Goal: Information Seeking & Learning: Learn about a topic

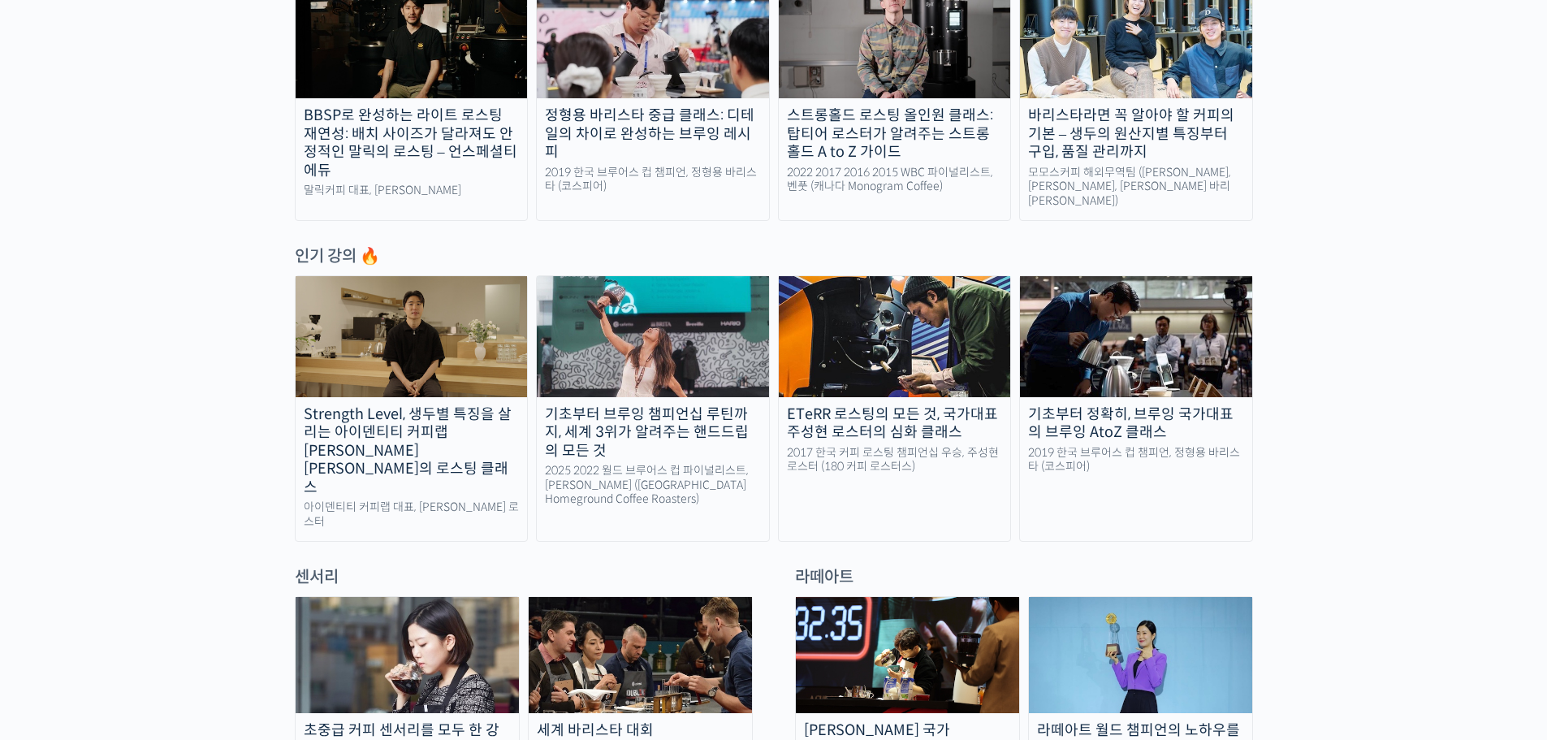
scroll to position [487, 0]
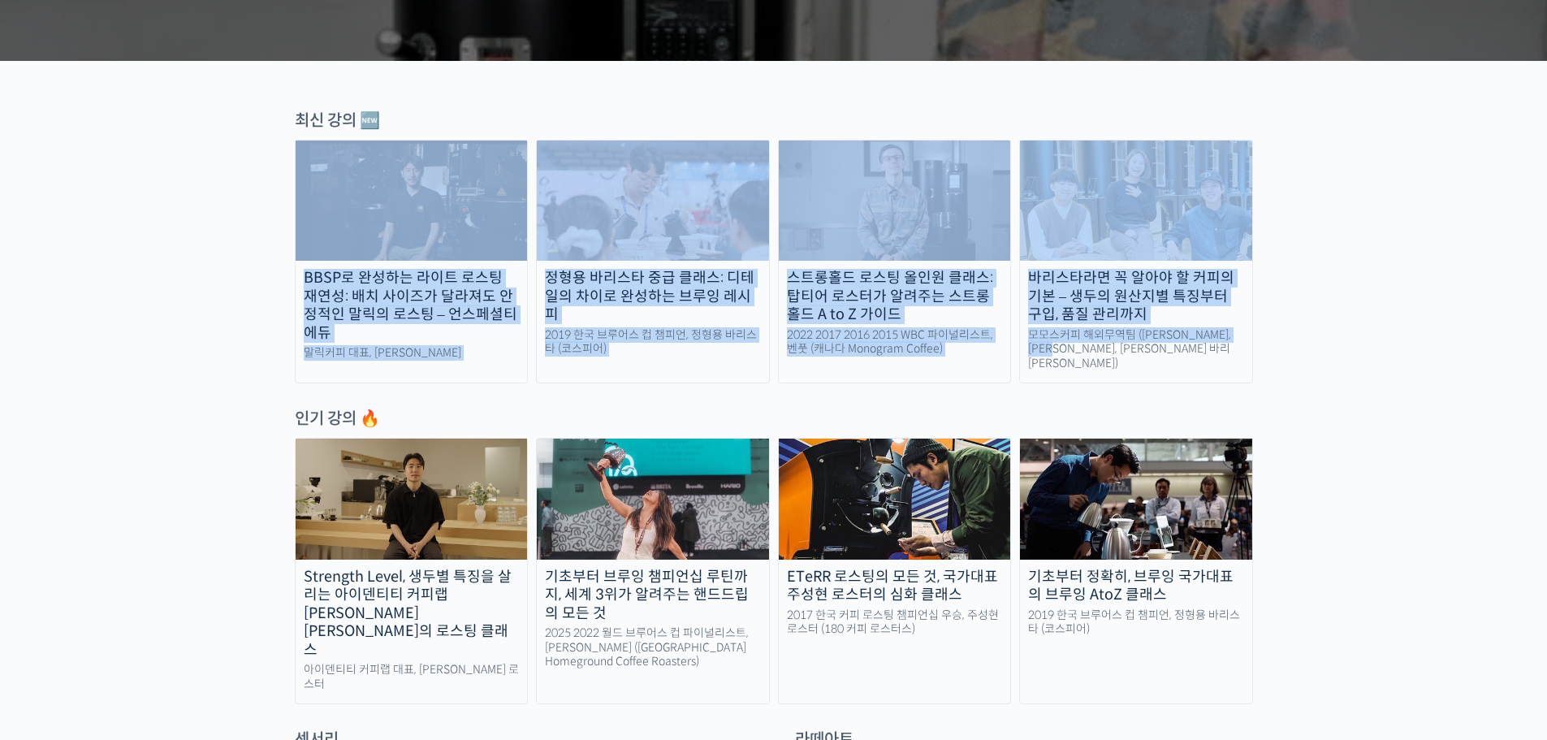
drag, startPoint x: 159, startPoint y: 156, endPoint x: 1355, endPoint y: 324, distance: 1207.8
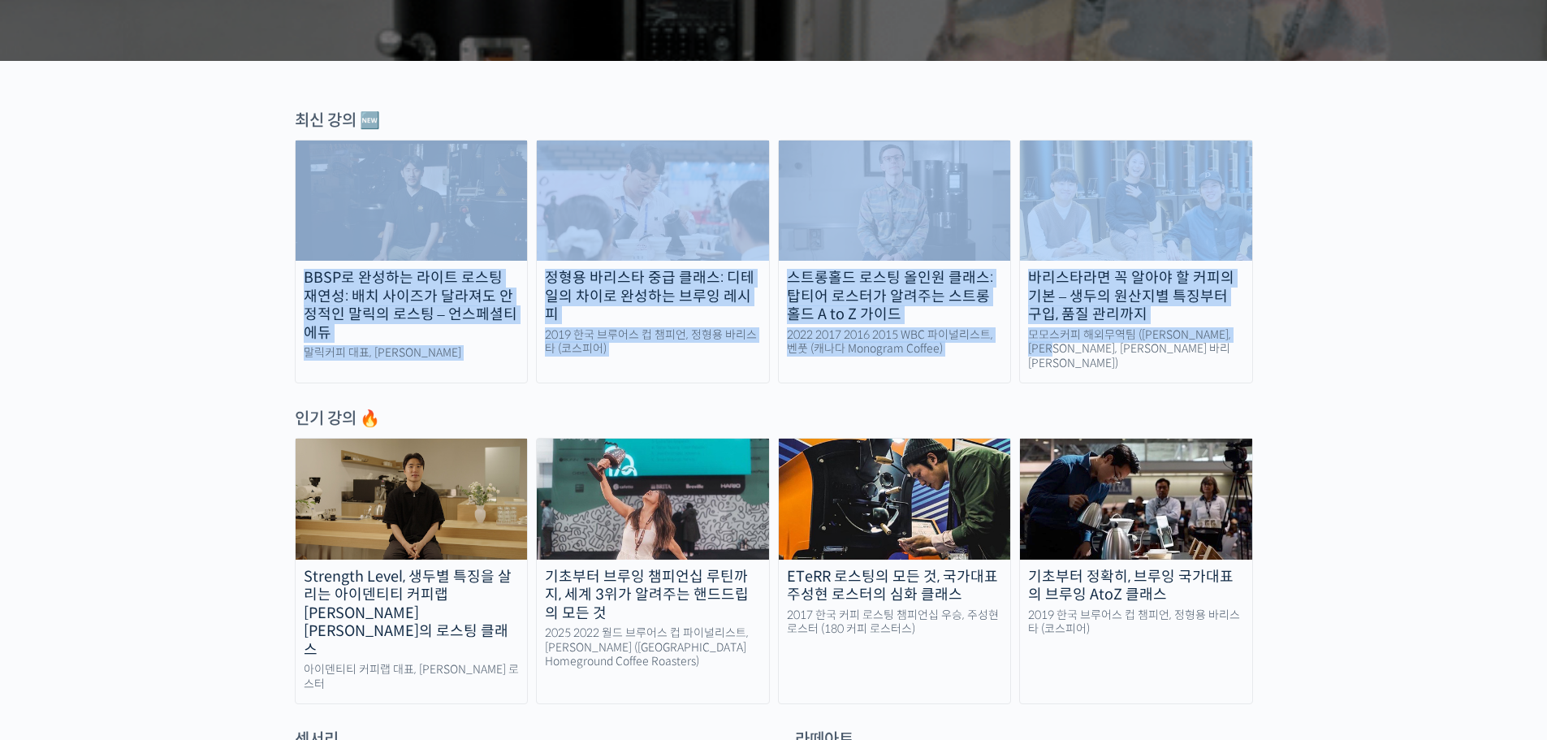
drag, startPoint x: 1206, startPoint y: 350, endPoint x: 124, endPoint y: 257, distance: 1085.6
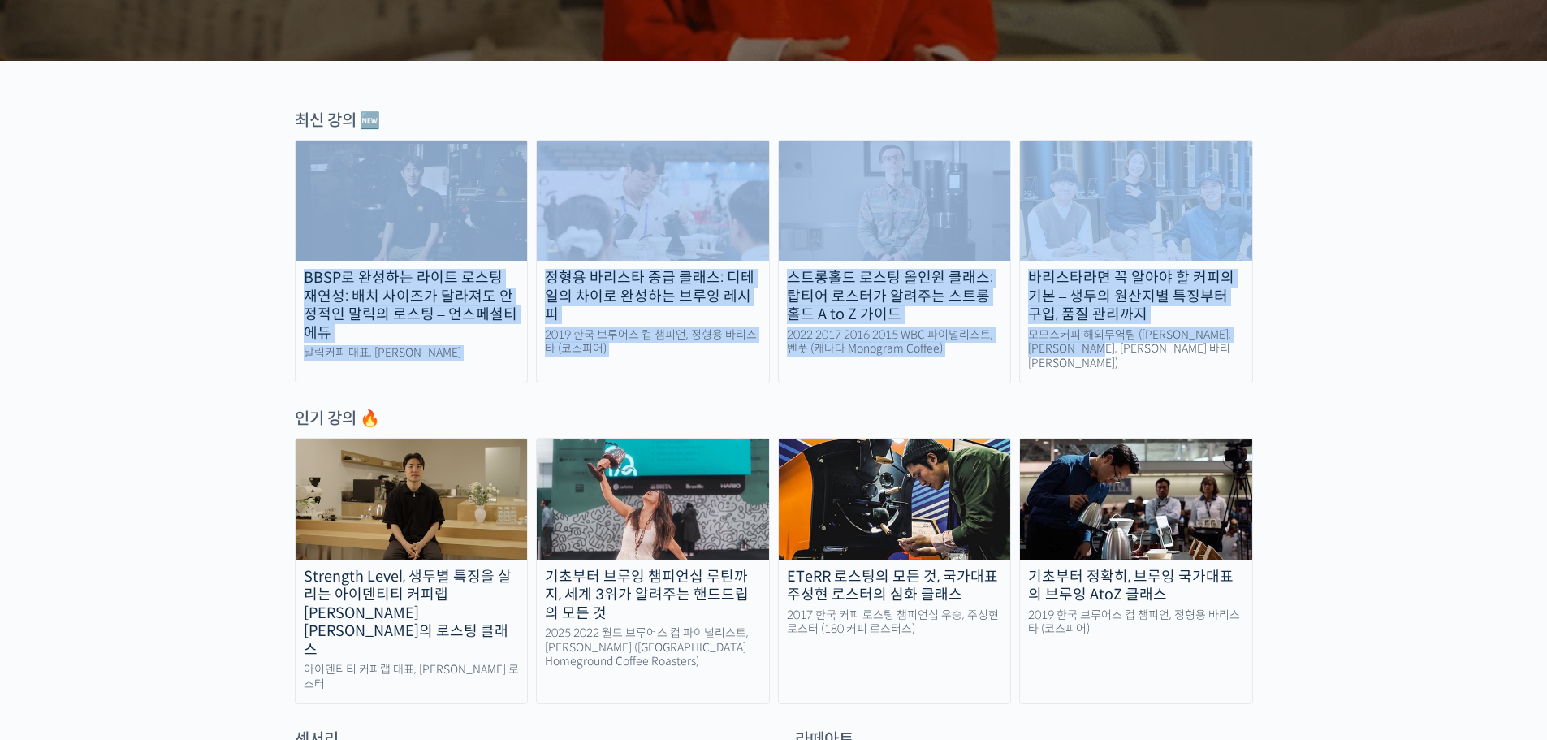
drag, startPoint x: 144, startPoint y: 246, endPoint x: 1261, endPoint y: 365, distance: 1123.7
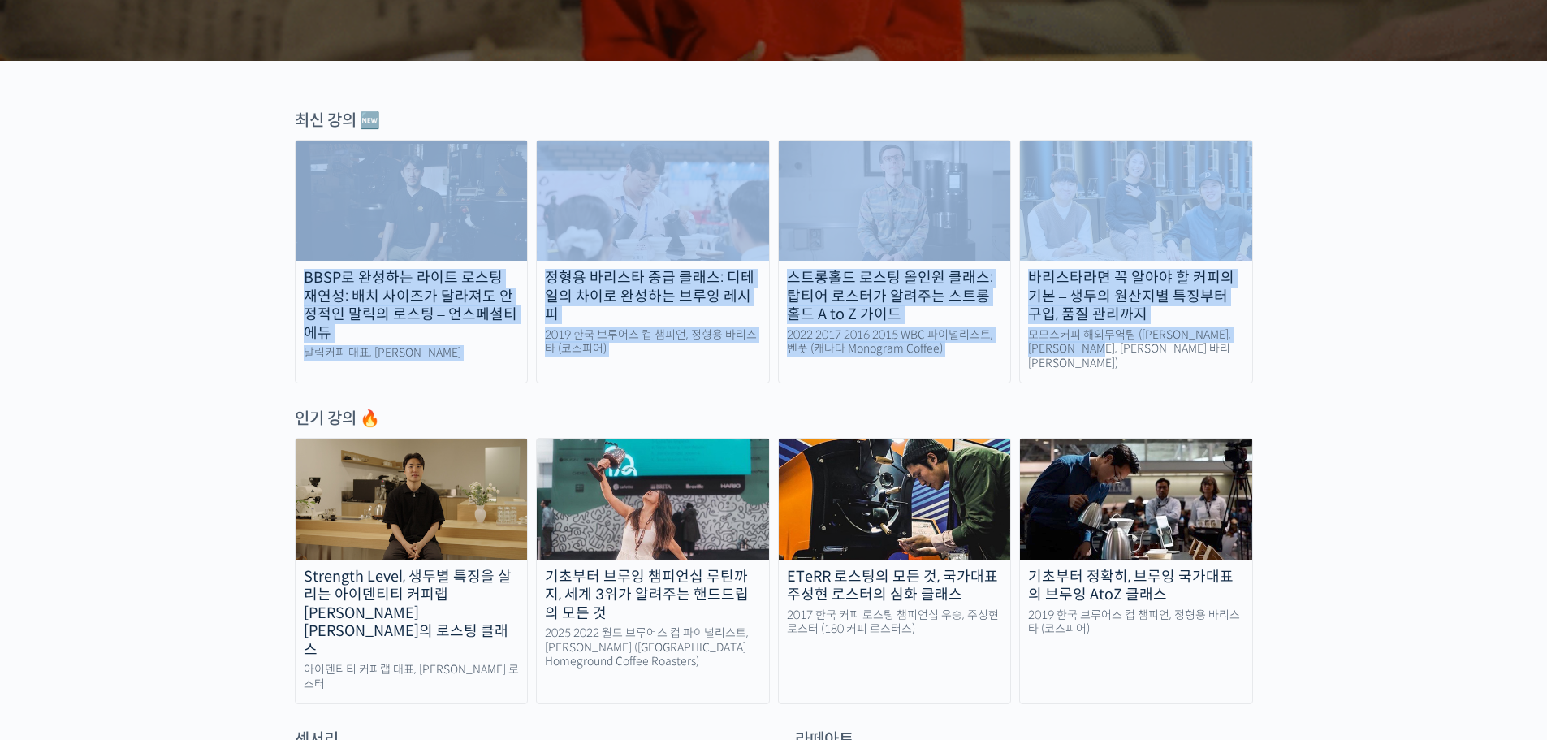
drag, startPoint x: 1276, startPoint y: 357, endPoint x: 1287, endPoint y: 365, distance: 14.0
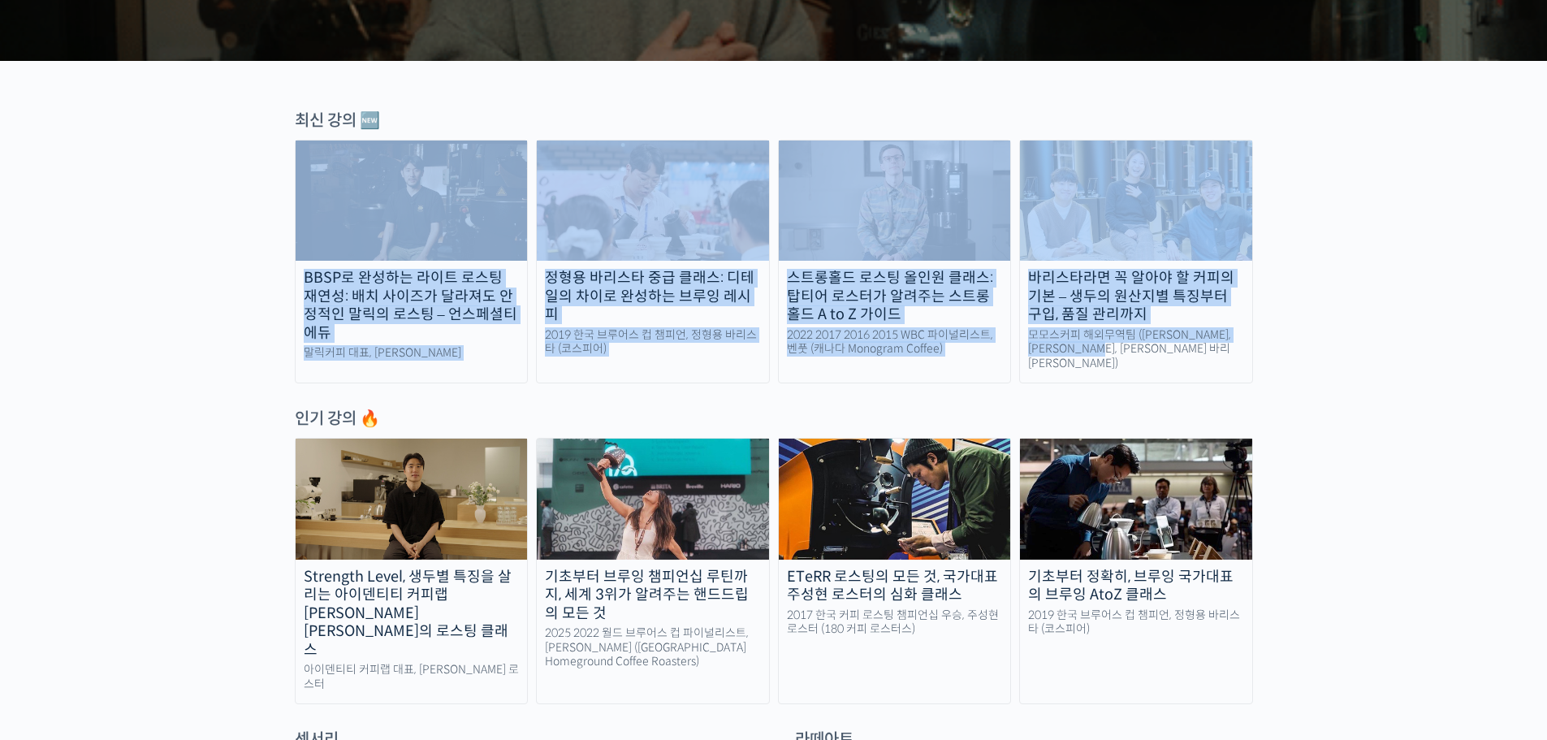
drag, startPoint x: 1075, startPoint y: 373, endPoint x: 56, endPoint y: 245, distance: 1027.0
drag, startPoint x: 279, startPoint y: 261, endPoint x: 1365, endPoint y: 361, distance: 1091.0
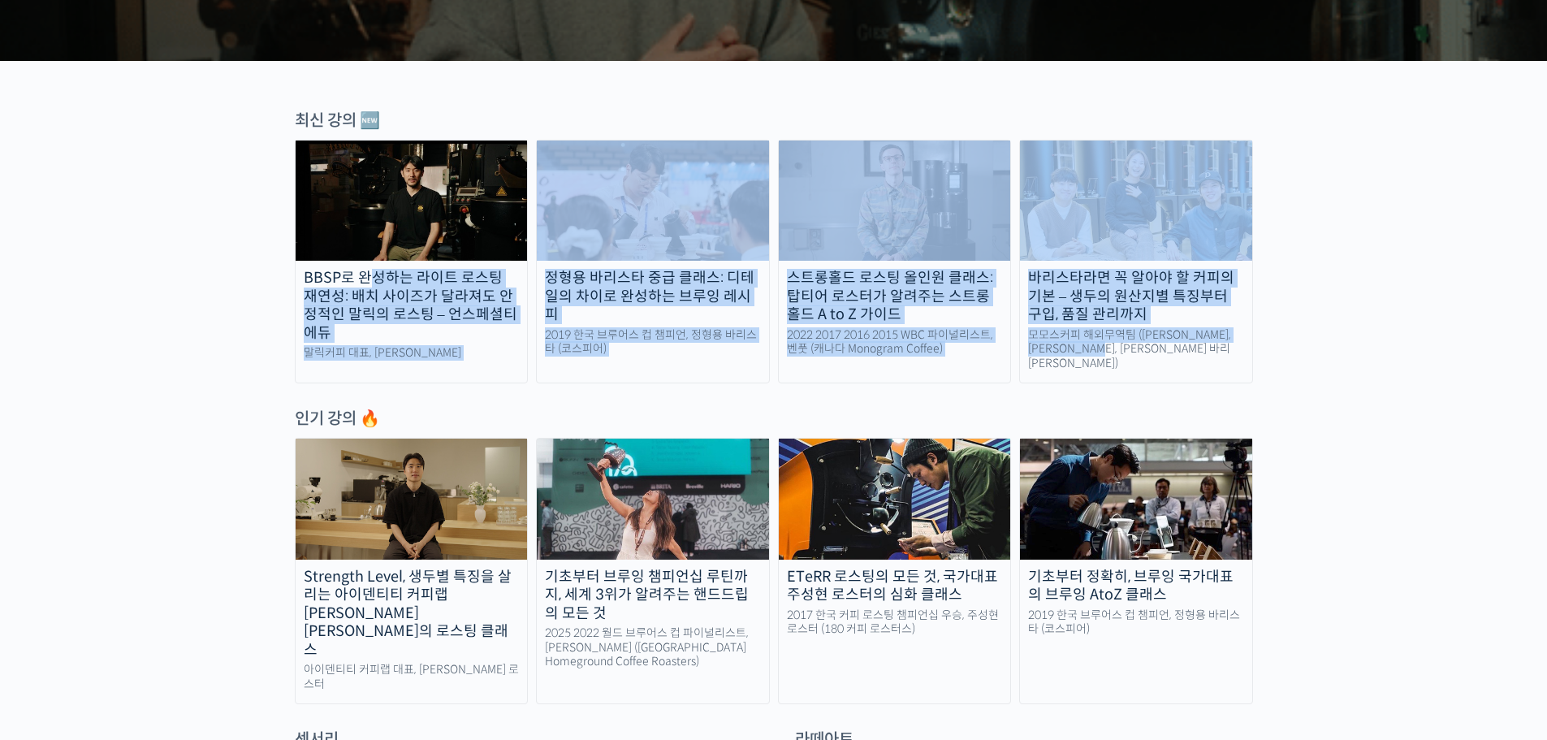
drag, startPoint x: 1337, startPoint y: 348, endPoint x: 185, endPoint y: 263, distance: 1155.3
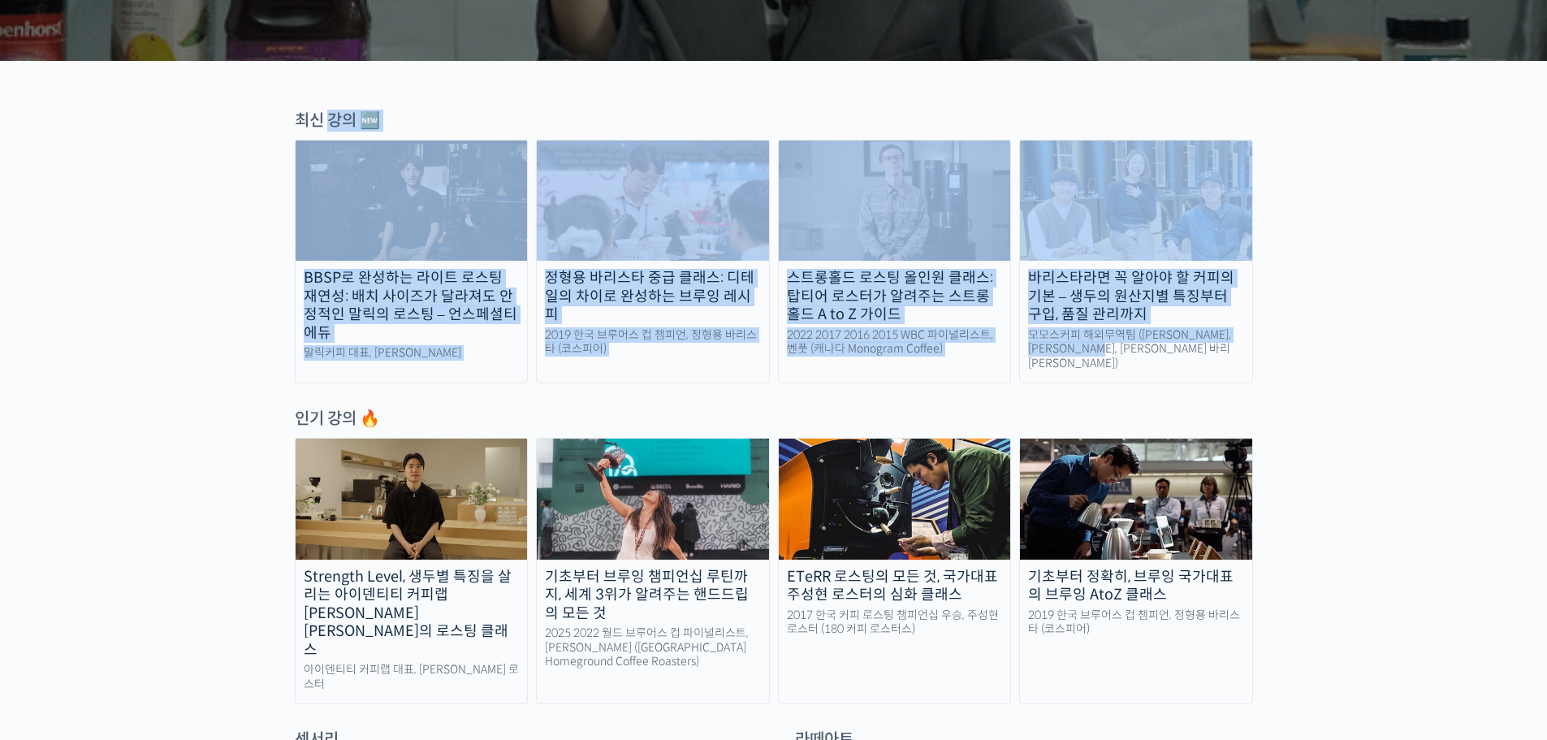
drag, startPoint x: 578, startPoint y: 227, endPoint x: 1365, endPoint y: 343, distance: 795.2
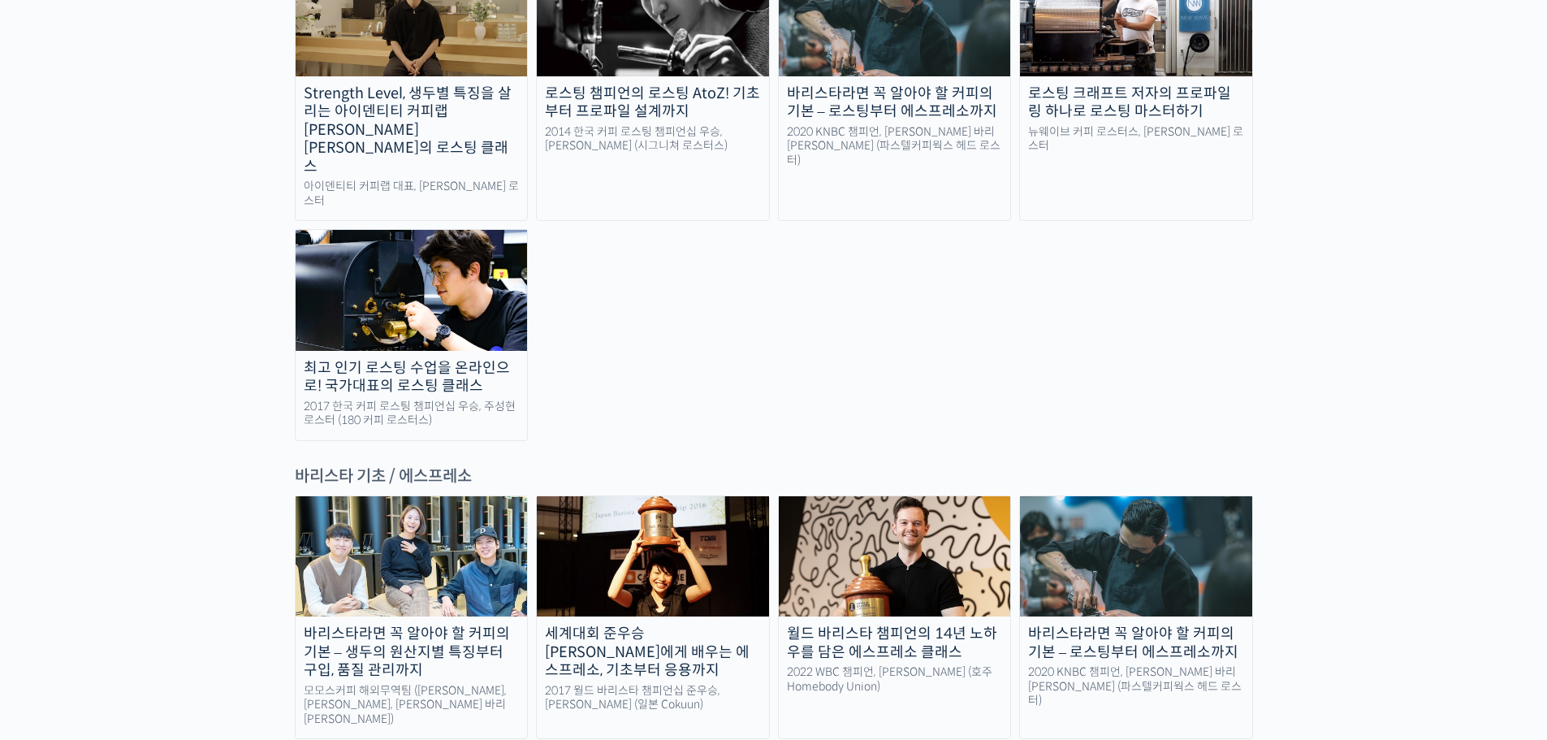
scroll to position [1949, 0]
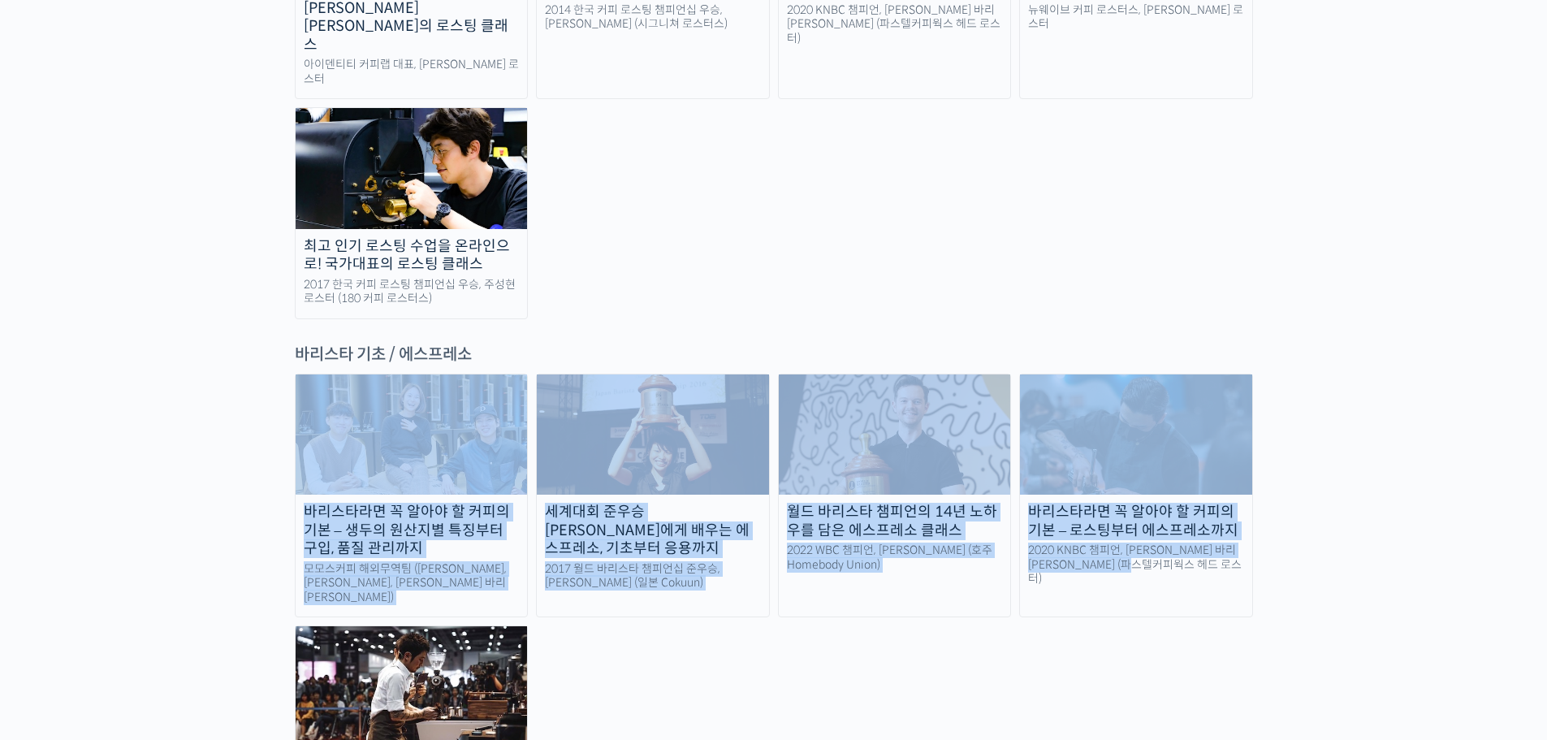
drag, startPoint x: 1003, startPoint y: 626, endPoint x: 165, endPoint y: 337, distance: 886.4
click at [929, 601] on div "바리스타라면 꼭 알아야 할 커피의 기본 – 생두의 원산지별 특징부터 구입, 품질 관리까지 모모스커피 해외무역팀 (전주연, 추경하, 김한중 바리…" at bounding box center [774, 606] width 958 height 464
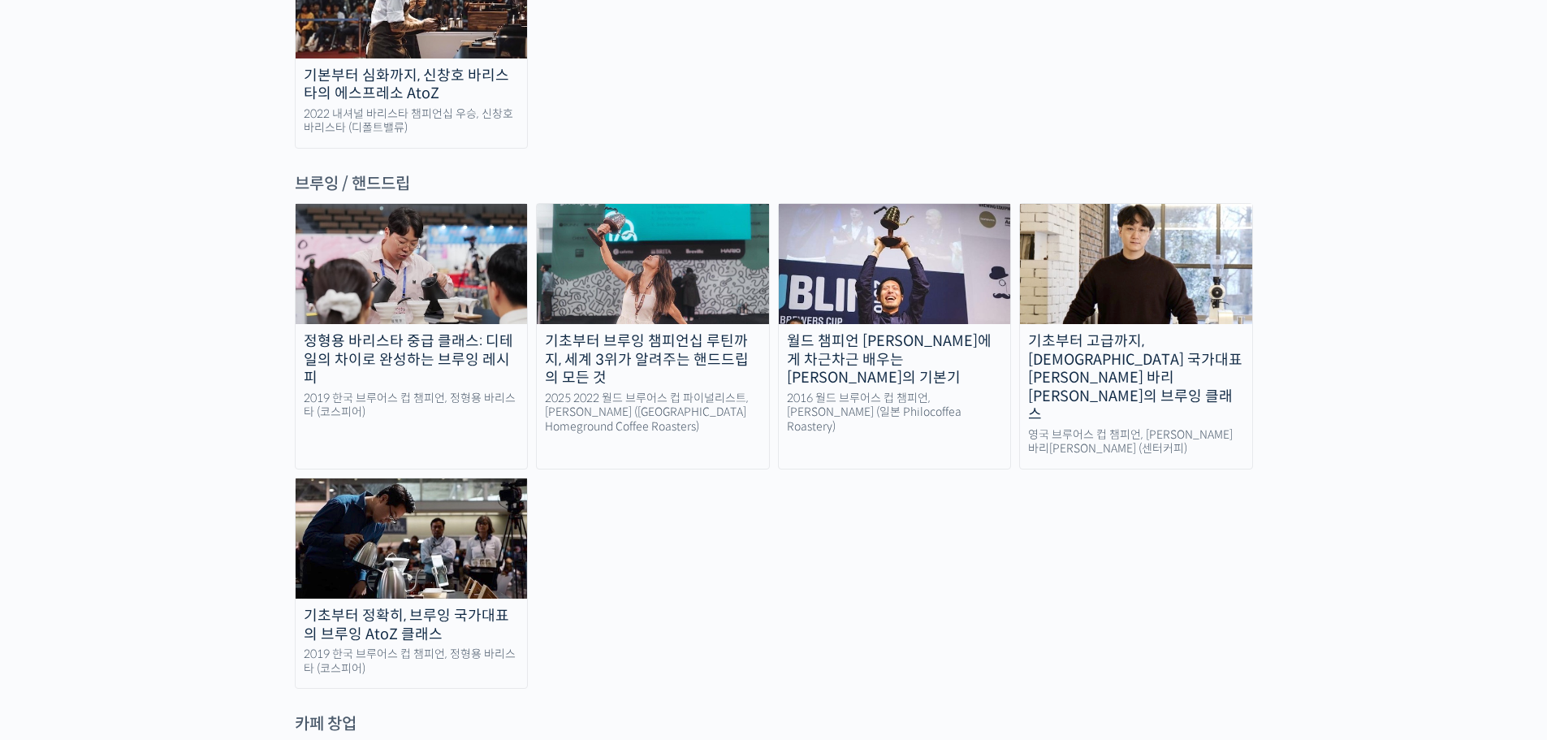
scroll to position [2598, 0]
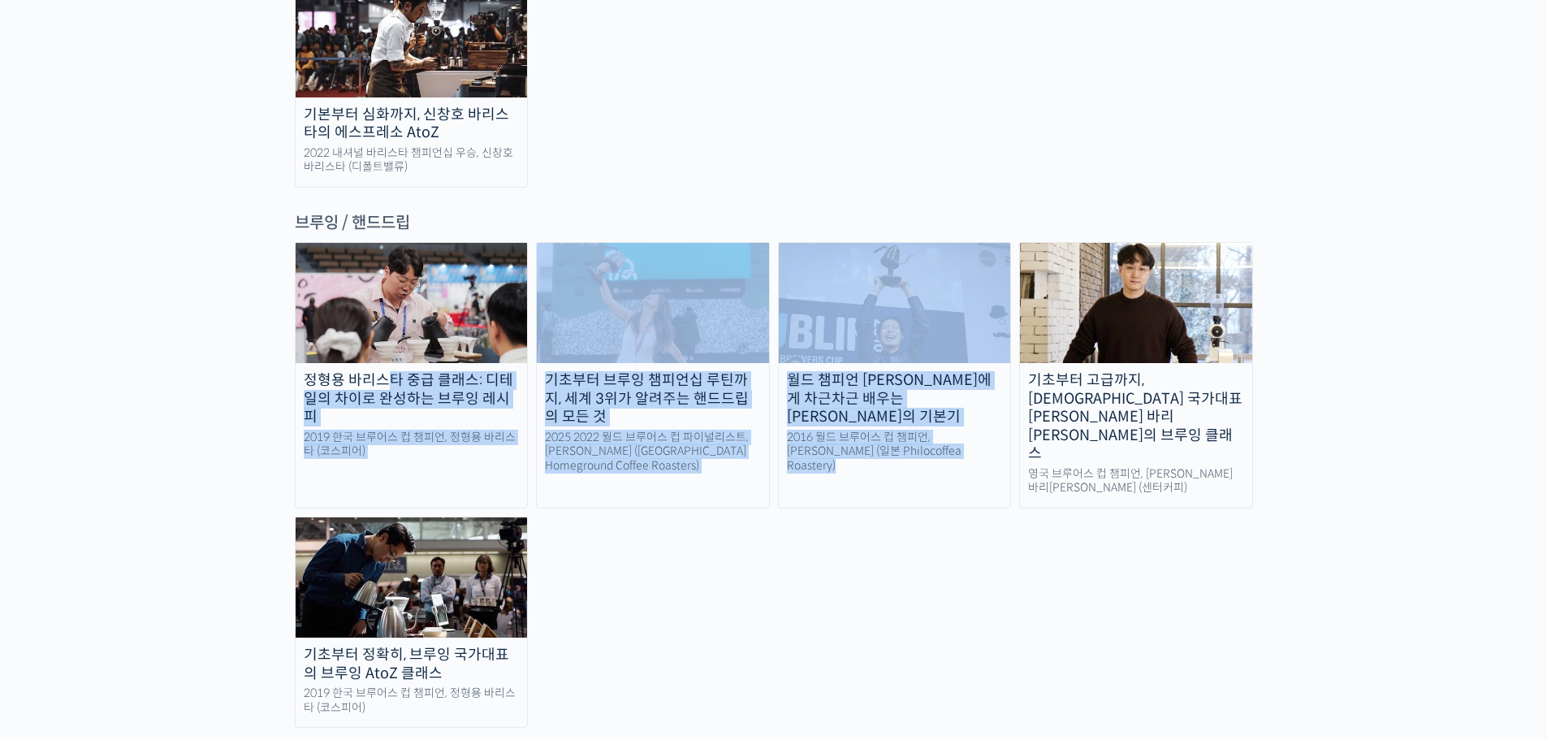
drag, startPoint x: 925, startPoint y: 536, endPoint x: 210, endPoint y: 238, distance: 774.2
click at [210, 238] on div "랜딩 페이지 최선을 다하는 당신을 위해, 최고와 함께 만든 커피 클래스 시간과 장소에 구애받지 않고, 검증된 커리큘럼으로 주성현 로스터님 Be…" at bounding box center [773, 471] width 1547 height 6017
drag, startPoint x: 202, startPoint y: 192, endPoint x: 1108, endPoint y: 587, distance: 988.4
click at [1108, 587] on div "랜딩 페이지 최선을 다하는 당신을 위해, 최고와 함께 만든 커피 클래스 시간과 장소에 구애받지 않고, 검증된 커리큘럼으로 주성현 로스터님 Be…" at bounding box center [773, 471] width 1547 height 6017
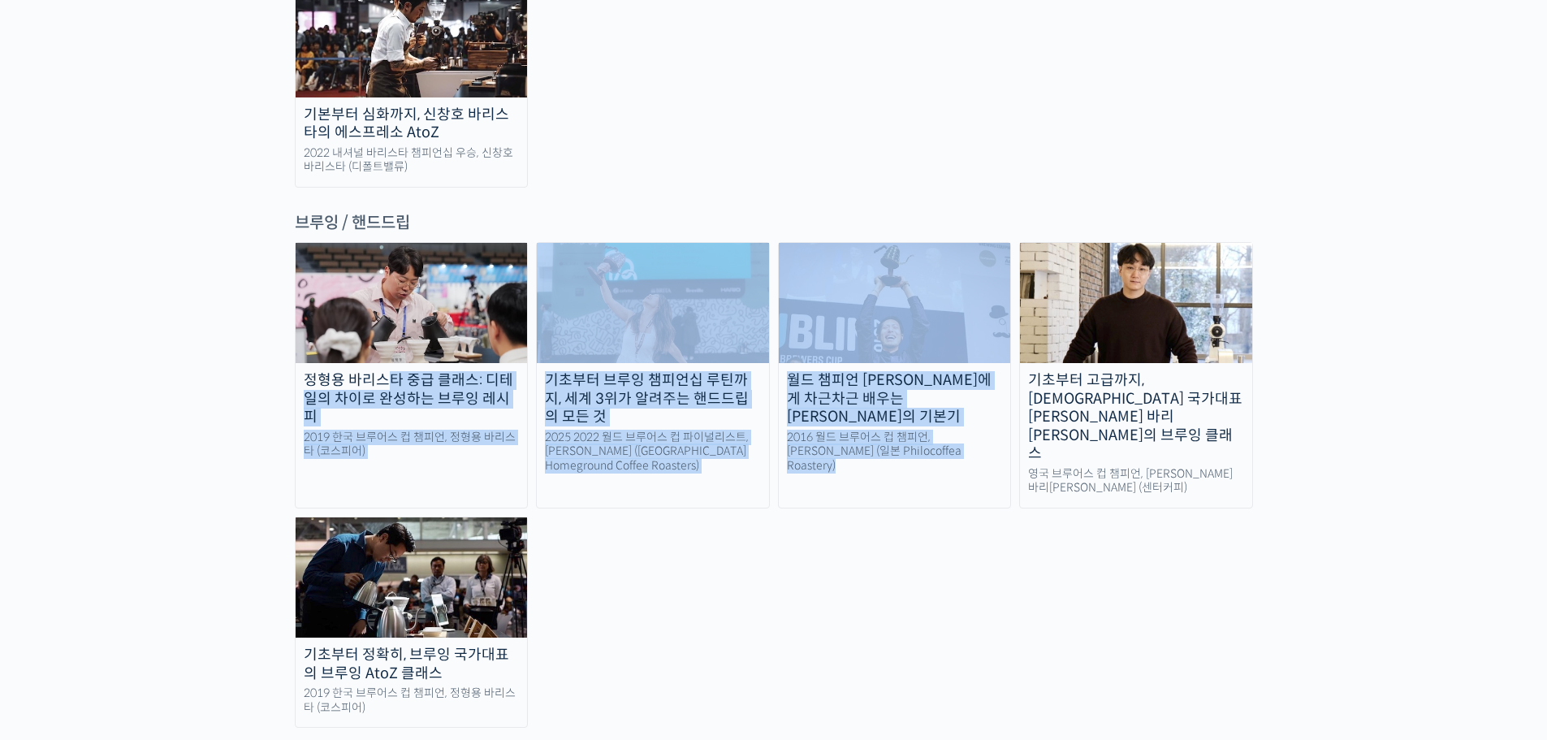
click at [1110, 533] on div "정형용 바리스타 중급 클래스: 디테일의 차이로 완성하는 브루잉 레시피 2019 한국 브루어스 컵 챔피언, 정형용 바리스타 (코스피어) 기초부터…" at bounding box center [774, 485] width 958 height 486
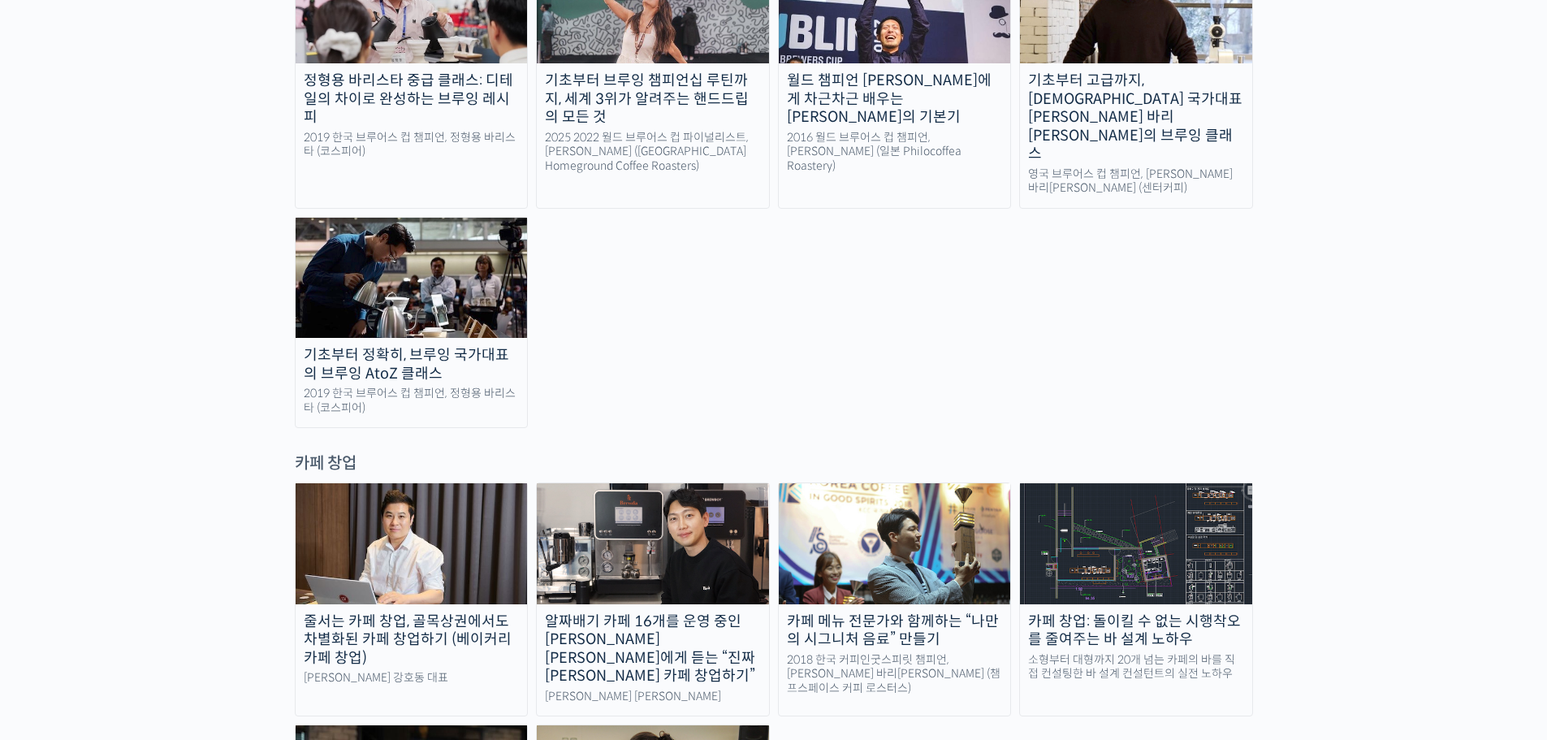
scroll to position [3086, 0]
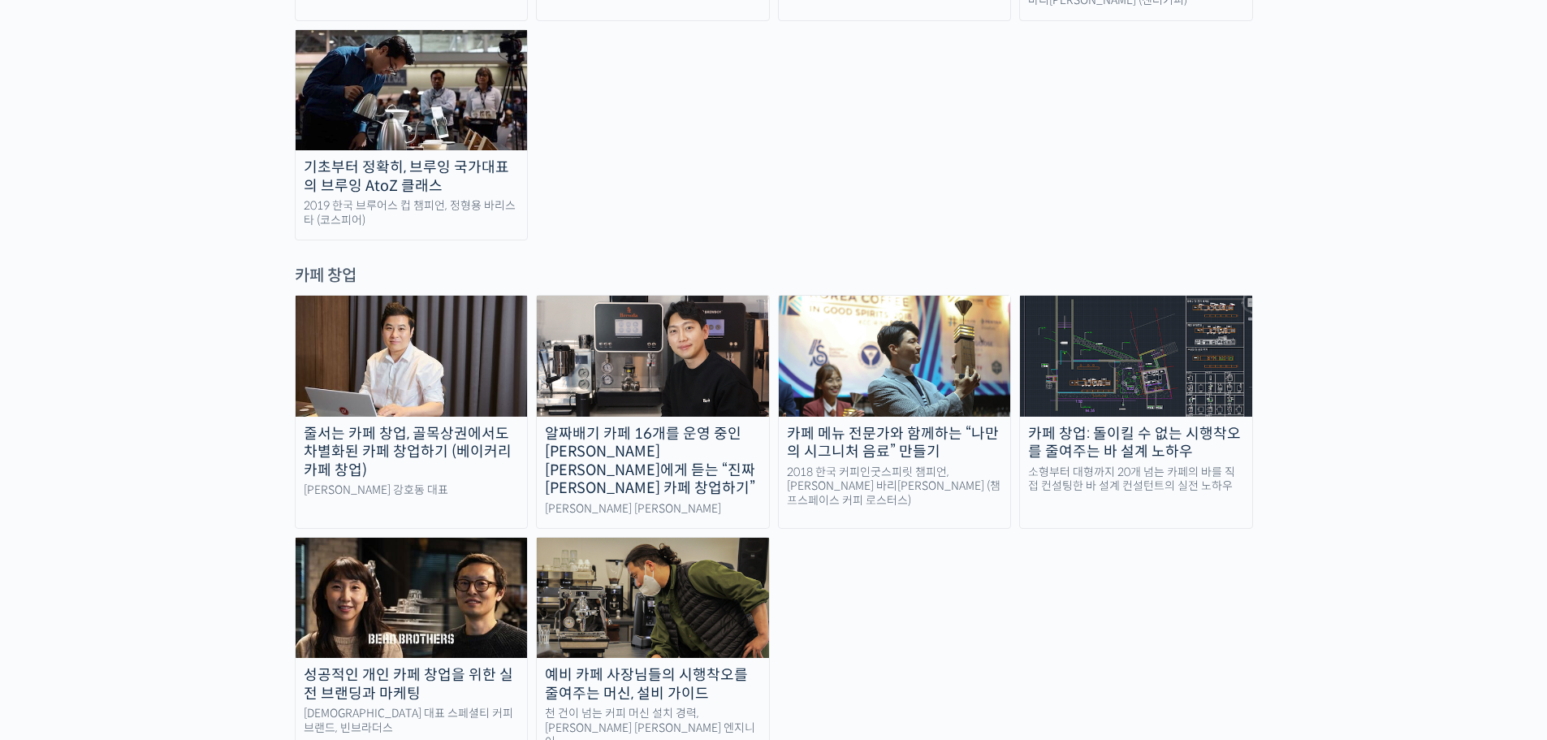
drag, startPoint x: 1036, startPoint y: 581, endPoint x: 187, endPoint y: 231, distance: 918.9
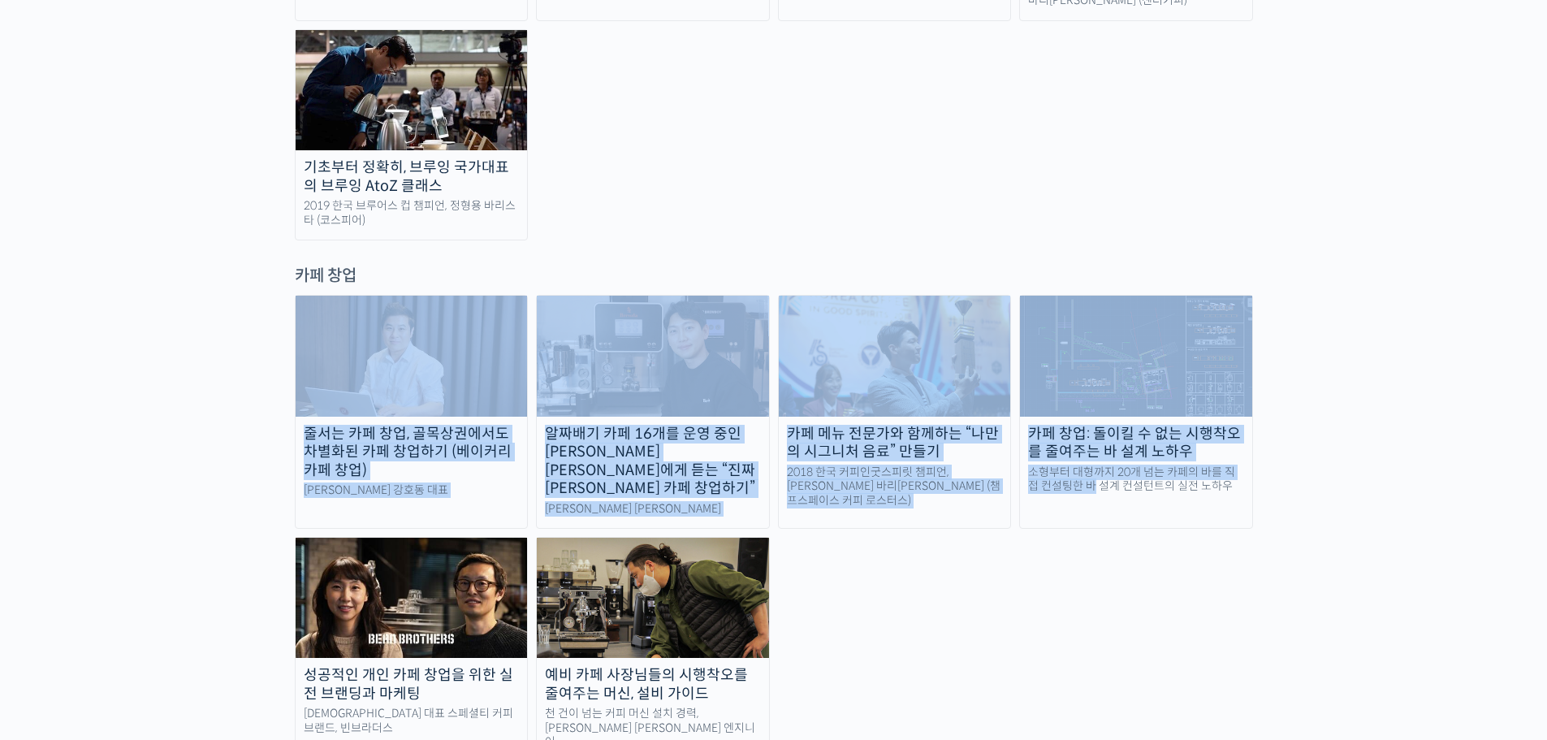
drag, startPoint x: 161, startPoint y: 184, endPoint x: 1039, endPoint y: 560, distance: 955.7
click at [1039, 560] on div "줄서는 카페 창업, 골목상권에서도 차별화된 카페 창업하기 (베이커리 카페 창업) 라라브레드 강호동 대표 알짜배기 카페 16개를 운영 중인 안태…" at bounding box center [774, 529] width 958 height 468
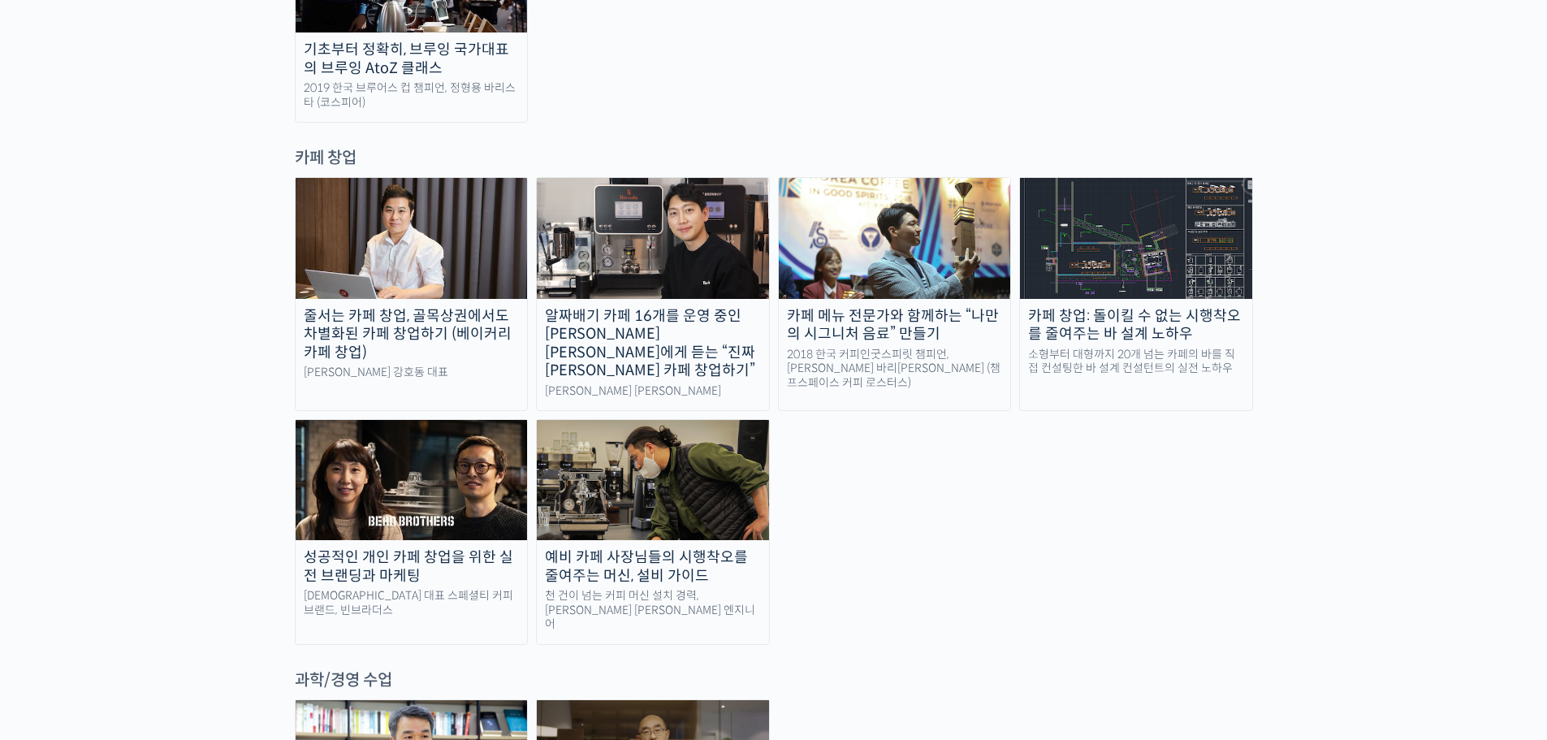
scroll to position [3410, 0]
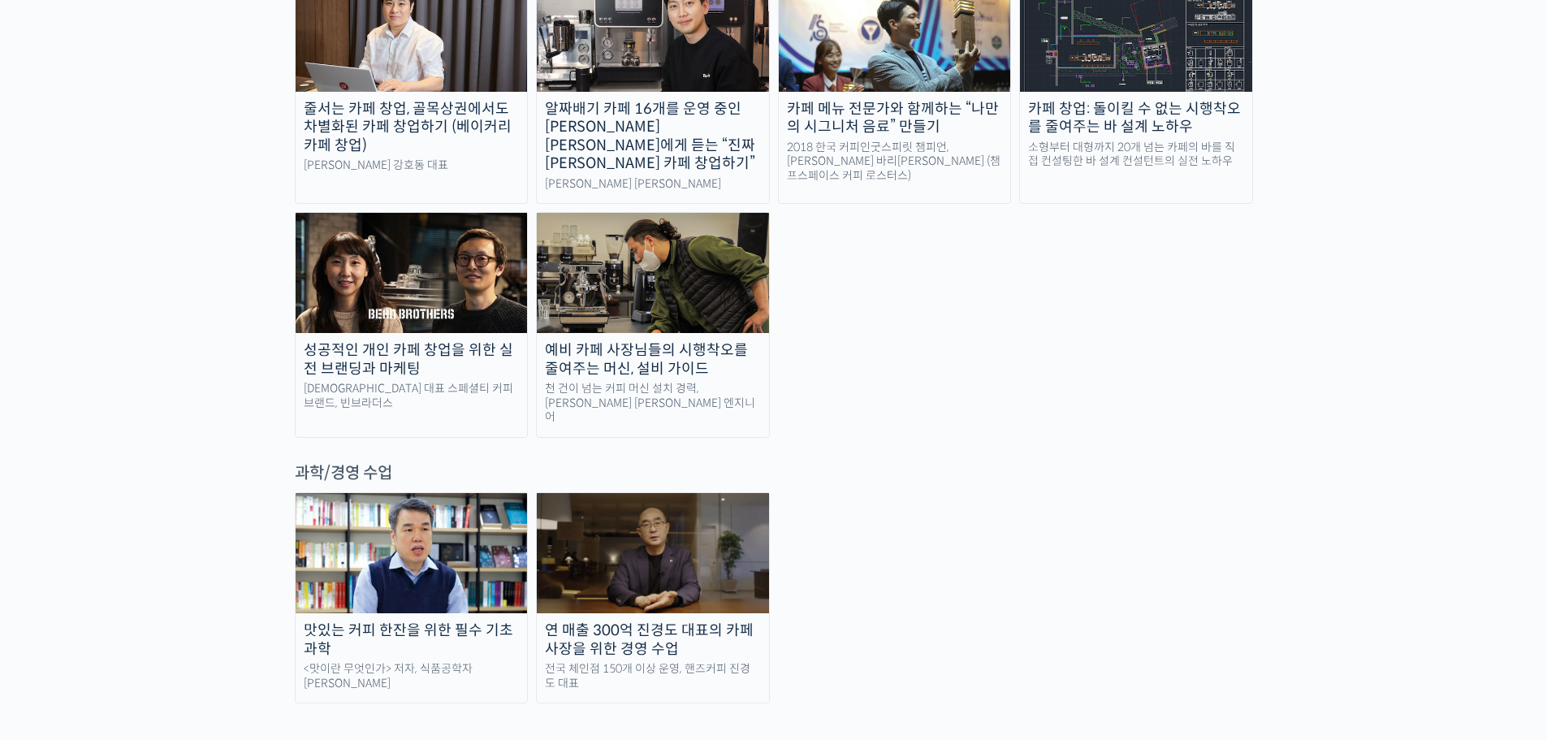
click at [594, 492] on link "연 매출 300억 진경도 대표의 카페 사장을 위한 경영 수업 전국 체인점 150개 이상 운영, 핸즈커피 진경도 대표" at bounding box center [653, 597] width 234 height 211
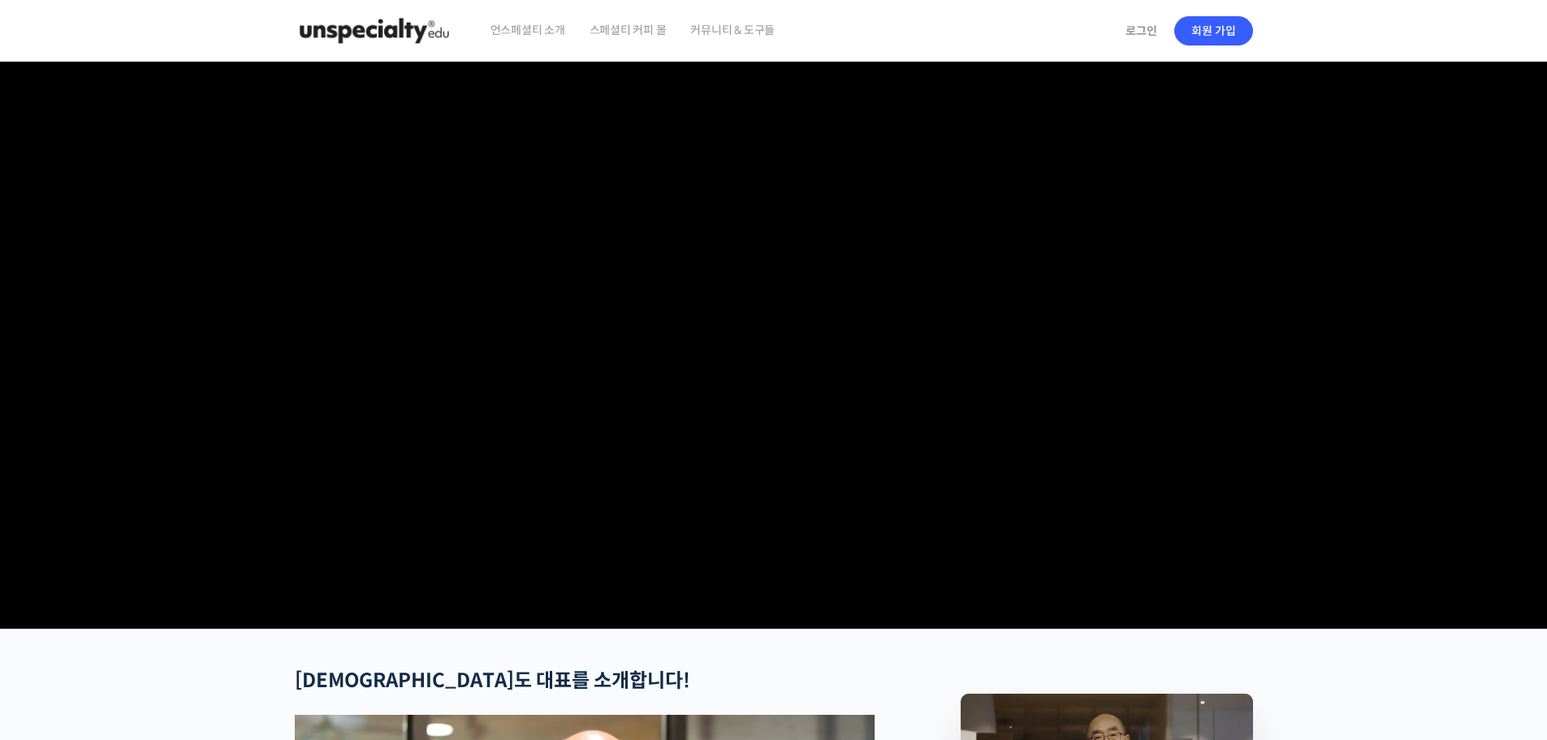
click at [395, 28] on img at bounding box center [374, 30] width 159 height 49
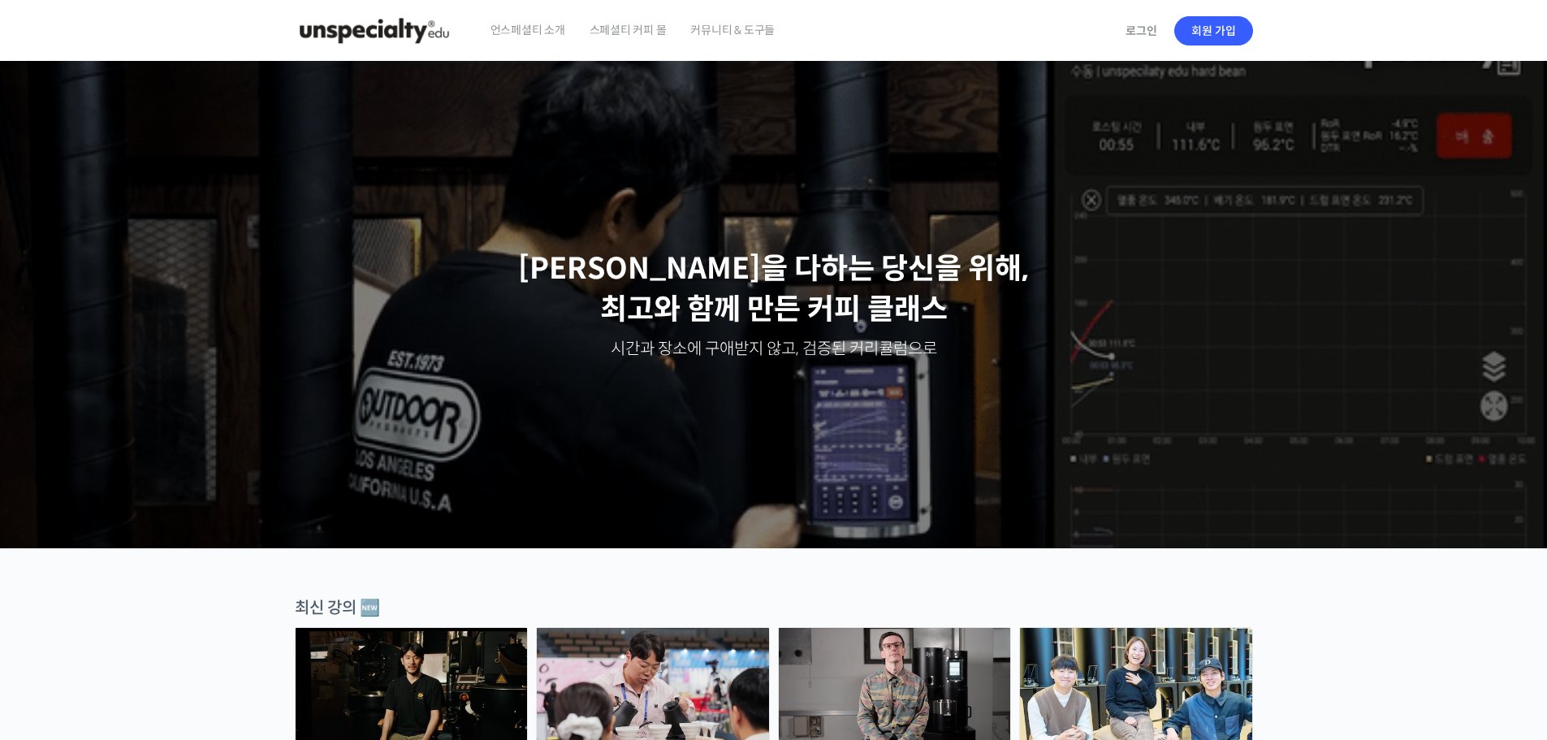
click at [540, 34] on span "언스페셜티 소개" at bounding box center [527, 30] width 75 height 62
